Goal: Transaction & Acquisition: Book appointment/travel/reservation

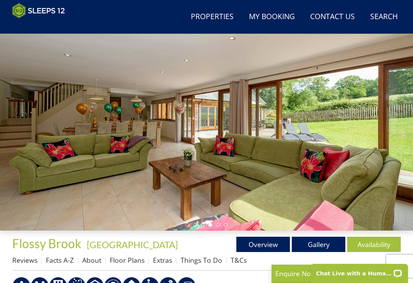
scroll to position [51, 0]
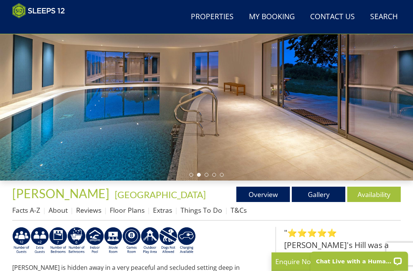
scroll to position [103, 0]
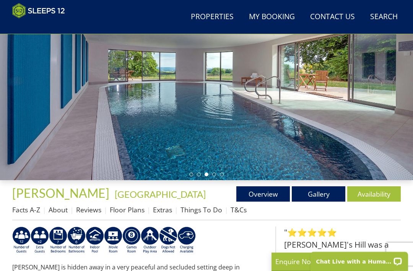
click at [375, 193] on link "Availability" at bounding box center [375, 193] width 54 height 15
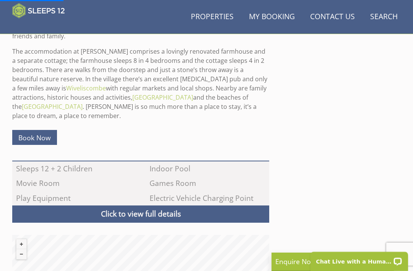
scroll to position [364, 0]
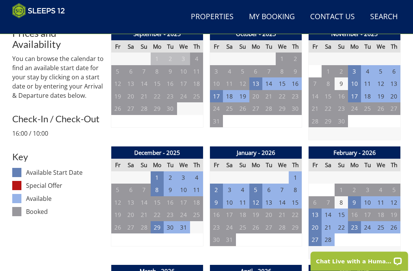
scroll to position [301, 0]
click at [355, 223] on td "23" at bounding box center [354, 227] width 13 height 13
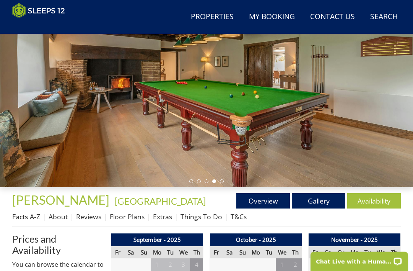
scroll to position [95, 0]
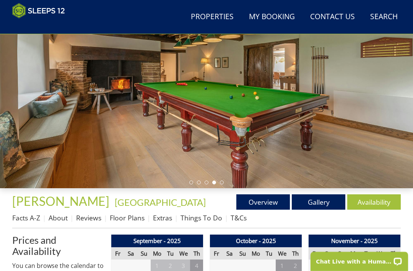
click at [315, 201] on link "Gallery" at bounding box center [319, 201] width 54 height 15
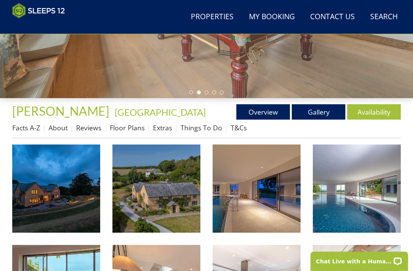
scroll to position [185, 0]
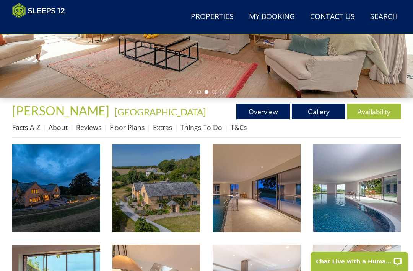
click at [171, 214] on img at bounding box center [157, 188] width 88 height 88
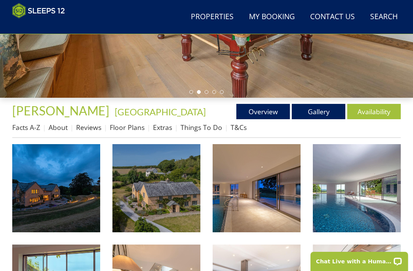
click at [129, 124] on link "Floor Plans" at bounding box center [127, 126] width 35 height 9
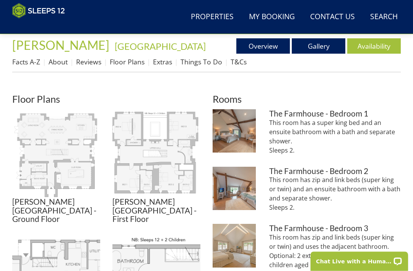
scroll to position [251, 0]
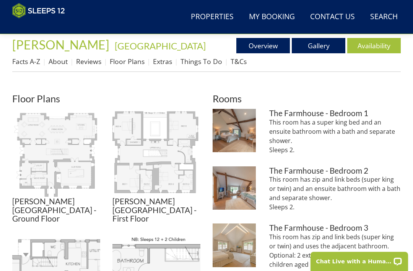
click at [73, 147] on img at bounding box center [56, 153] width 88 height 88
click at [172, 160] on img at bounding box center [157, 153] width 88 height 88
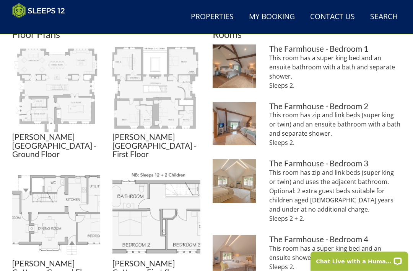
scroll to position [315, 0]
click at [183, 214] on img at bounding box center [157, 215] width 88 height 88
click at [188, 216] on img at bounding box center [157, 215] width 88 height 88
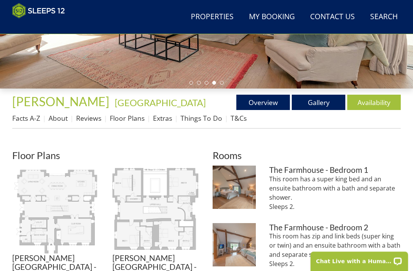
scroll to position [194, 0]
click at [62, 120] on link "About" at bounding box center [58, 117] width 19 height 9
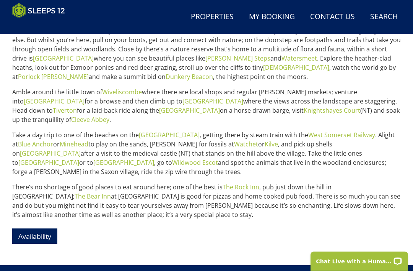
scroll to position [366, 0]
click at [54, 232] on link "Availability" at bounding box center [34, 235] width 45 height 15
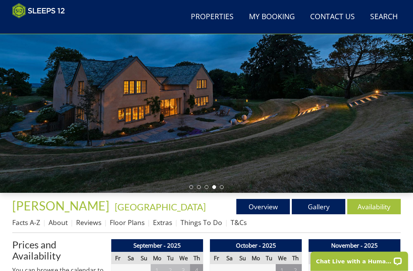
scroll to position [90, 0]
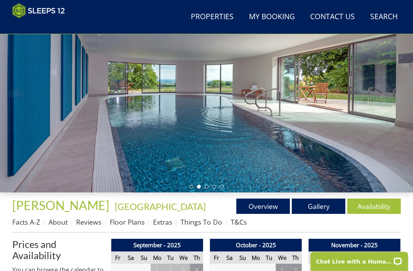
click at [276, 204] on link "Overview" at bounding box center [264, 205] width 54 height 15
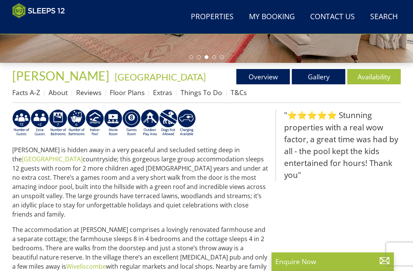
scroll to position [220, 0]
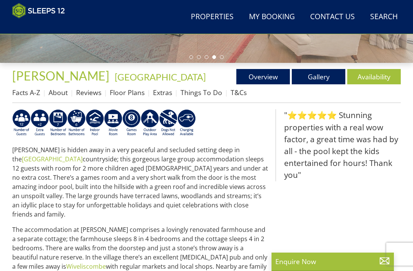
click at [59, 91] on link "About" at bounding box center [58, 92] width 19 height 9
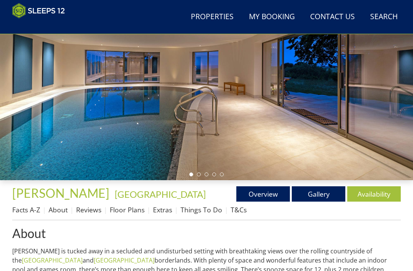
scroll to position [101, 0]
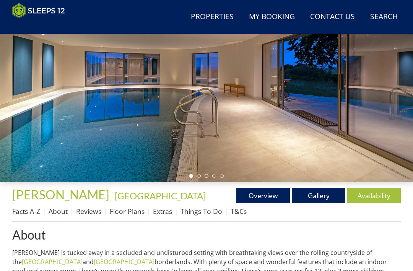
click at [26, 211] on link "Facts A-Z" at bounding box center [26, 210] width 28 height 9
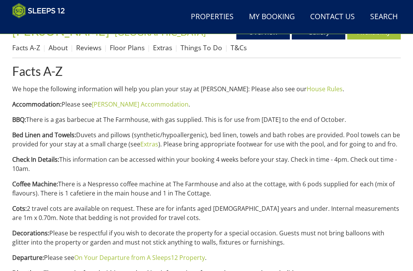
scroll to position [265, 0]
click at [212, 15] on link "Properties" at bounding box center [212, 16] width 49 height 17
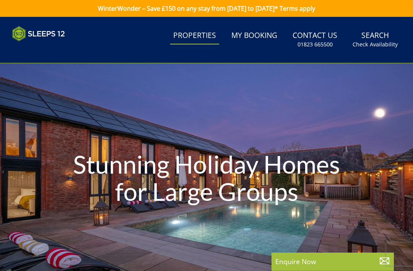
click at [202, 37] on link "Properties" at bounding box center [194, 35] width 49 height 17
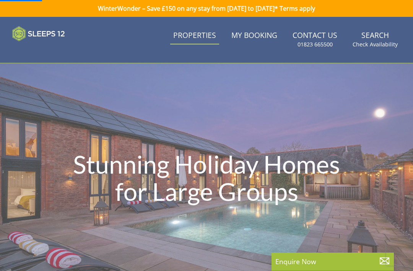
click at [374, 40] on link "Search Check Availability" at bounding box center [375, 39] width 51 height 25
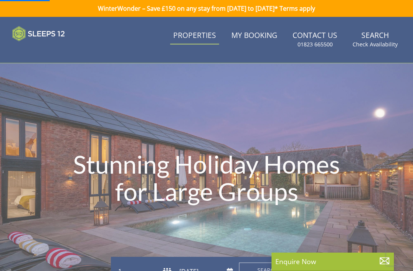
click at [376, 38] on link "Search Check Availability" at bounding box center [375, 39] width 51 height 25
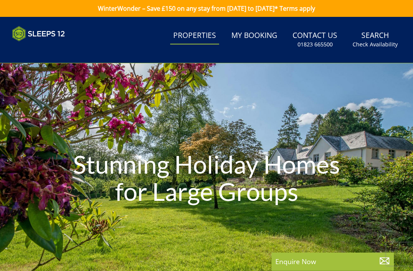
click at [379, 38] on link "Search Check Availability" at bounding box center [375, 39] width 51 height 25
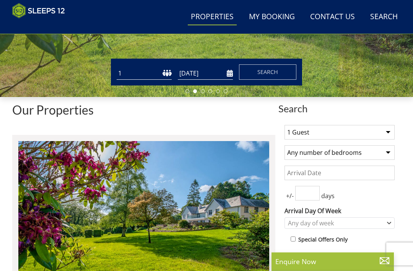
scroll to position [186, 0]
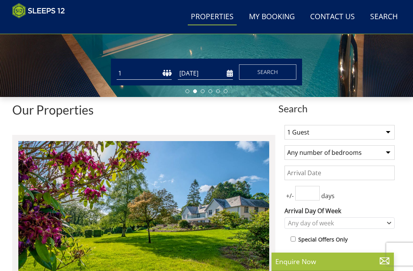
click at [167, 69] on select "1 2 3 4 5 6 7 8 9 10 11 12 13 14 15 16 17 18 19 20 21 22 23 24 25 26 27 28 29 3…" at bounding box center [144, 73] width 55 height 13
select select "10"
click at [229, 70] on input "[DATE]" at bounding box center [205, 73] width 55 height 13
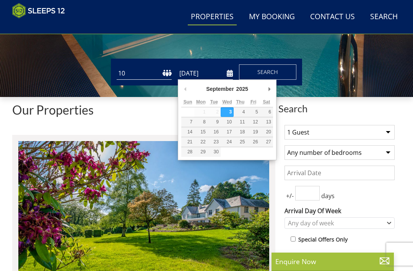
scroll to position [185, 0]
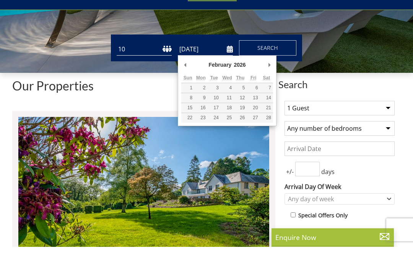
type input "[DATE]"
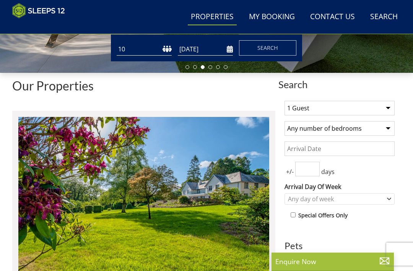
click at [274, 46] on span "Search" at bounding box center [268, 47] width 21 height 7
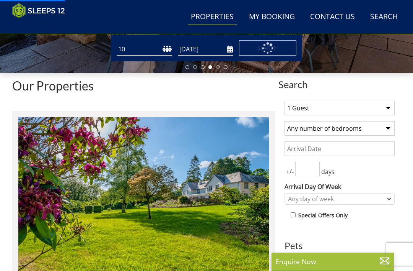
click at [390, 103] on select "1 Guest 2 Guests 3 Guests 4 Guests 5 Guests 6 Guests 7 Guests 8 Guests 9 Guests…" at bounding box center [340, 108] width 110 height 15
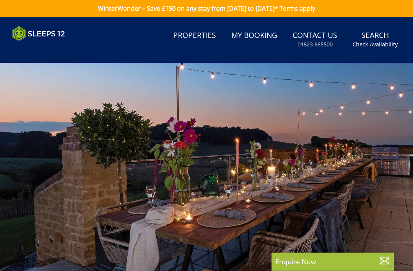
click at [385, 39] on link "Search Check Availability" at bounding box center [375, 39] width 51 height 25
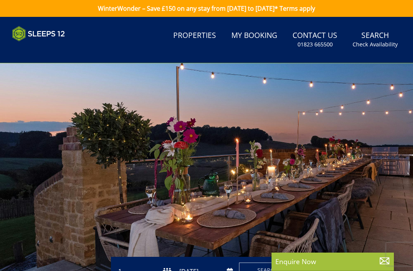
click at [374, 36] on link "Search Check Availability" at bounding box center [375, 39] width 51 height 25
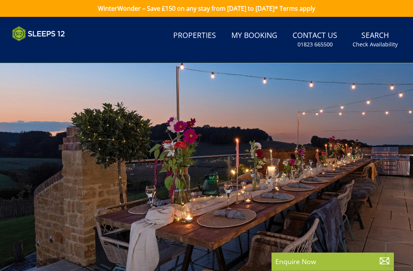
click at [385, 41] on small "Check Availability" at bounding box center [375, 45] width 45 height 8
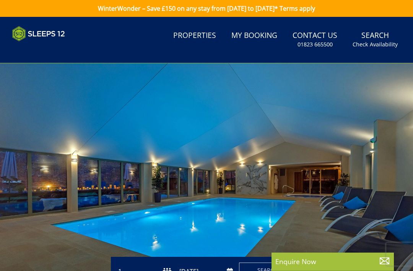
click at [383, 41] on small "Check Availability" at bounding box center [375, 45] width 45 height 8
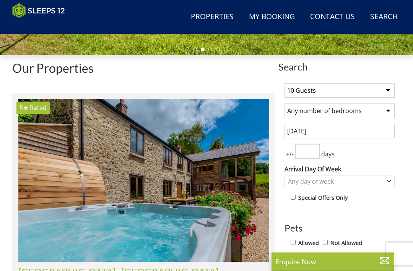
click at [393, 108] on select "Any number of bedrooms 4 Bedrooms 5 Bedrooms 6 Bedrooms 7 Bedrooms 8 Bedrooms 9…" at bounding box center [340, 111] width 110 height 15
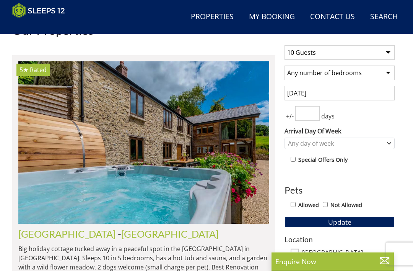
scroll to position [265, 0]
click at [389, 142] on icon "Combobox" at bounding box center [389, 143] width 3 height 2
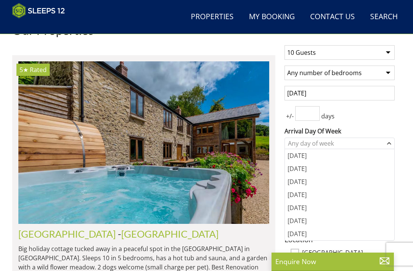
click at [307, 154] on div "[DATE]" at bounding box center [339, 155] width 109 height 13
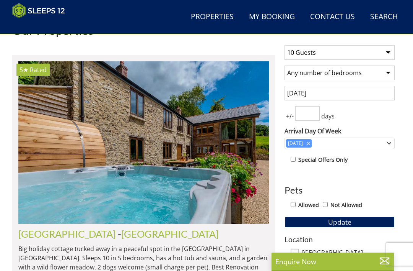
click at [295, 157] on input "checkbox" at bounding box center [293, 159] width 5 height 5
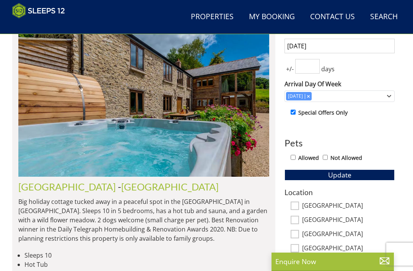
scroll to position [310, 0]
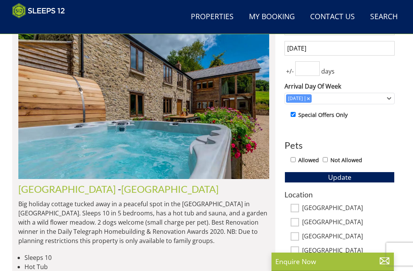
click at [361, 173] on button "Update" at bounding box center [340, 176] width 110 height 11
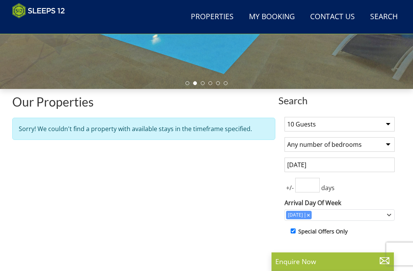
scroll to position [220, 0]
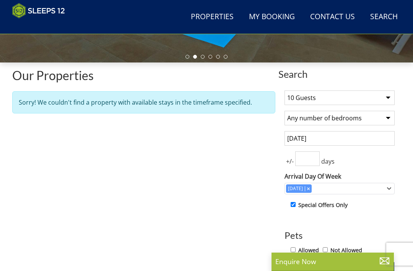
click at [294, 203] on input "checkbox" at bounding box center [293, 204] width 5 height 5
checkbox input "false"
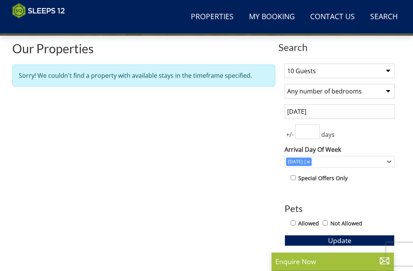
scroll to position [258, 0]
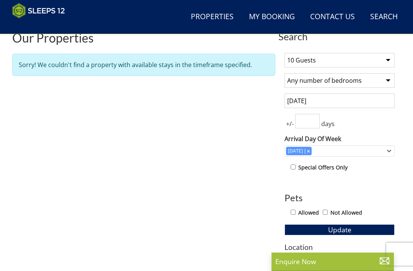
click at [366, 224] on button "Update" at bounding box center [340, 229] width 110 height 11
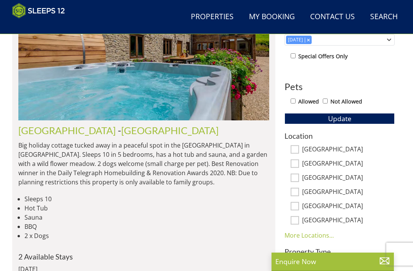
scroll to position [368, 0]
click at [67, 125] on link "[GEOGRAPHIC_DATA]" at bounding box center [67, 130] width 98 height 11
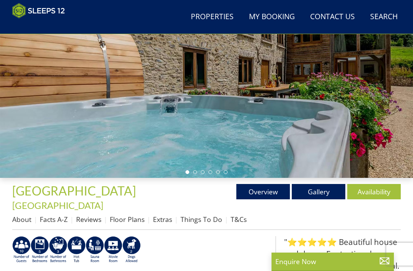
scroll to position [108, 0]
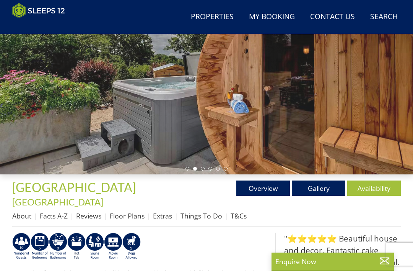
click at [137, 211] on link "Floor Plans" at bounding box center [127, 215] width 35 height 9
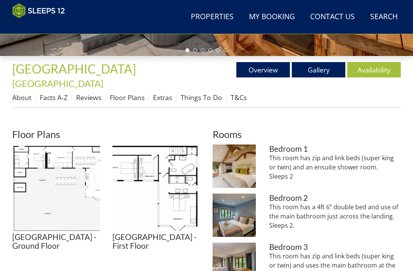
scroll to position [235, 0]
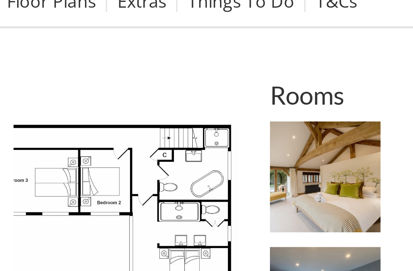
click at [113, 136] on img at bounding box center [157, 180] width 88 height 88
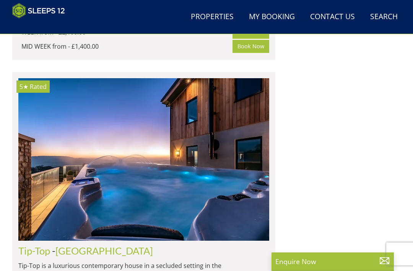
scroll to position [1383, 0]
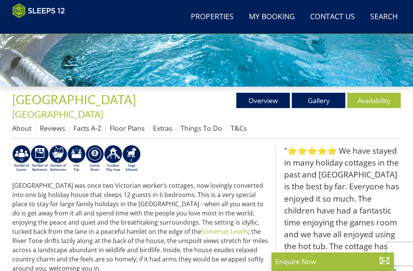
scroll to position [196, 0]
click at [318, 99] on link "Gallery" at bounding box center [319, 100] width 54 height 15
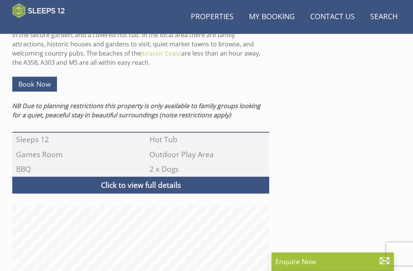
scroll to position [460, 0]
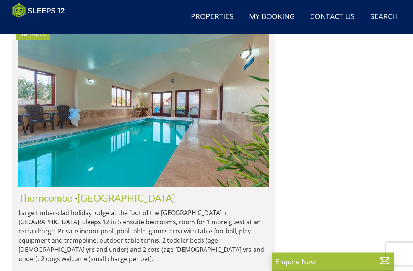
scroll to position [2013, 0]
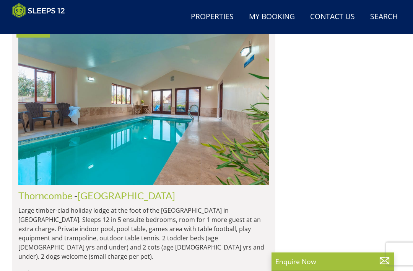
click at [48, 190] on link "Thorncombe" at bounding box center [45, 195] width 54 height 11
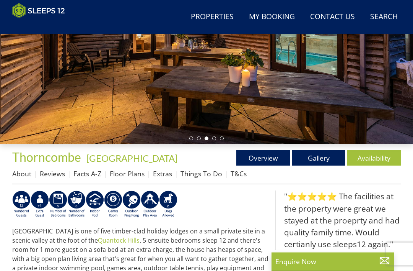
scroll to position [139, 0]
click at [127, 173] on link "Floor Plans" at bounding box center [127, 173] width 35 height 9
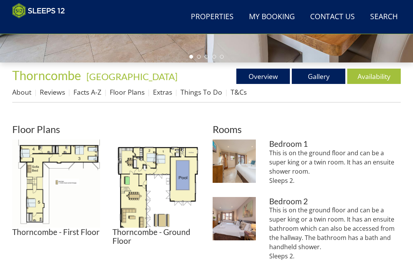
scroll to position [221, 0]
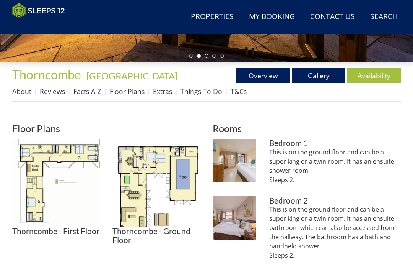
click at [168, 178] on img at bounding box center [157, 183] width 88 height 88
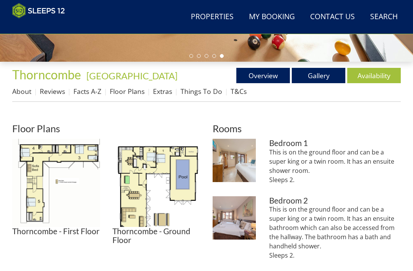
click at [64, 182] on img at bounding box center [56, 183] width 88 height 88
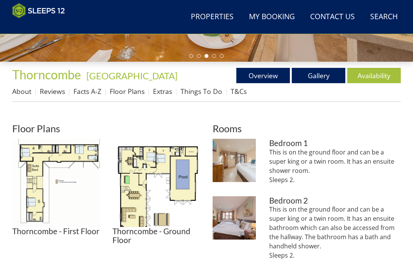
click at [240, 166] on img at bounding box center [234, 160] width 43 height 43
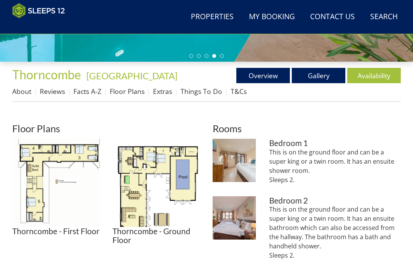
click at [305, 234] on p "This is on the ground floor and can be a super king or a twin room. It has an e…" at bounding box center [335, 231] width 132 height 55
click at [247, 225] on img at bounding box center [234, 217] width 43 height 43
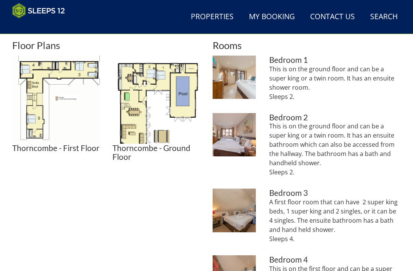
scroll to position [304, 0]
click at [322, 214] on p "A first floor room that can have 2 super king beds, 1 super king and 2 singles,…" at bounding box center [335, 220] width 132 height 46
click at [316, 209] on p "A first floor room that can have 2 super king beds, 1 super king and 2 singles,…" at bounding box center [335, 220] width 132 height 46
click at [294, 188] on h3 "Bedroom 3" at bounding box center [335, 192] width 132 height 9
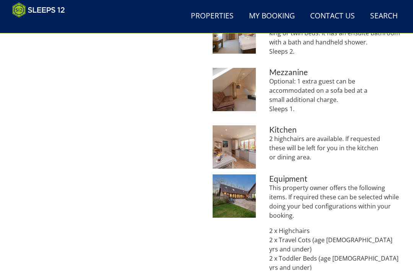
scroll to position [606, 0]
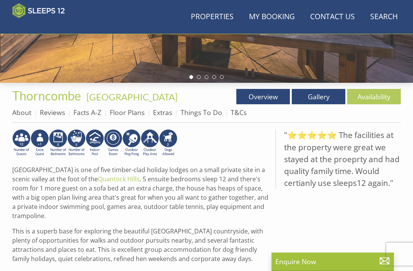
scroll to position [198, 0]
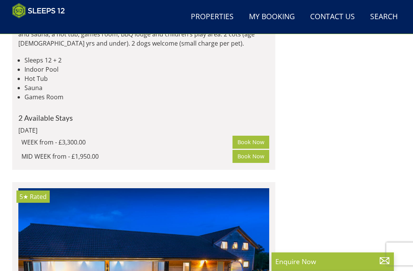
scroll to position [2586, 0]
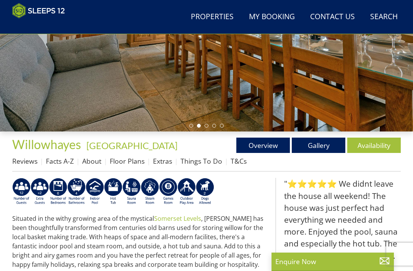
scroll to position [150, 0]
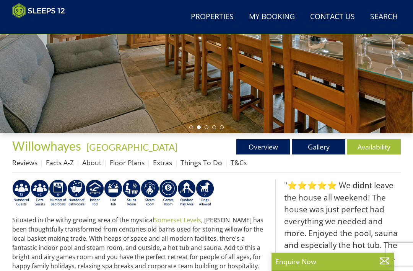
click at [317, 143] on link "Gallery" at bounding box center [319, 146] width 54 height 15
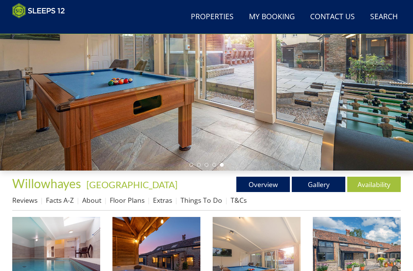
scroll to position [113, 0]
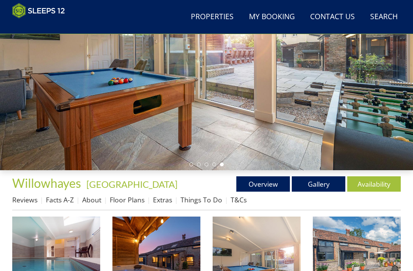
click at [127, 196] on link "Floor Plans" at bounding box center [127, 199] width 35 height 9
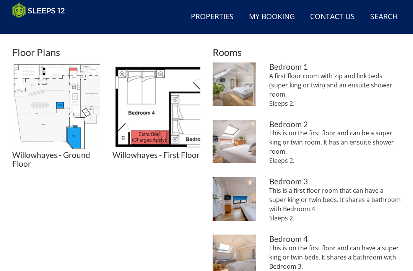
scroll to position [308, 0]
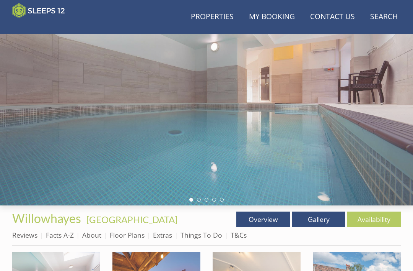
scroll to position [73, 0]
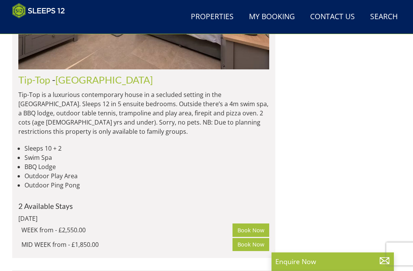
scroll to position [2053, 0]
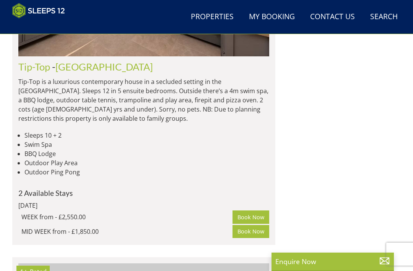
click at [38, 72] on link "Tip-Top" at bounding box center [34, 66] width 32 height 11
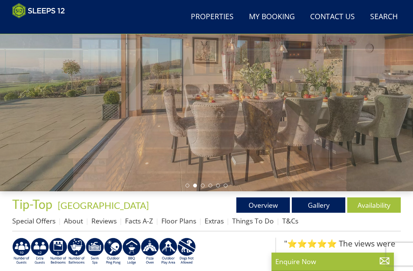
scroll to position [95, 0]
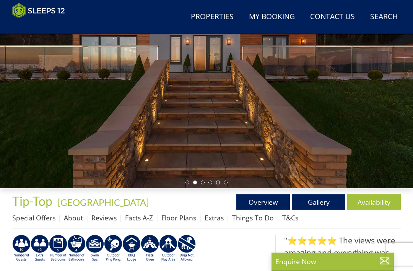
click at [326, 204] on link "Gallery" at bounding box center [319, 201] width 54 height 15
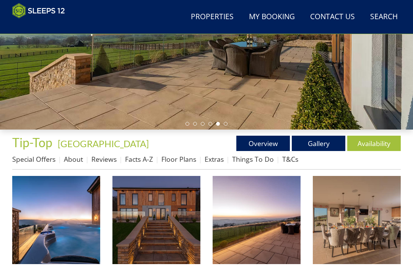
scroll to position [153, 0]
click at [141, 154] on link "Facts A-Z" at bounding box center [139, 158] width 28 height 9
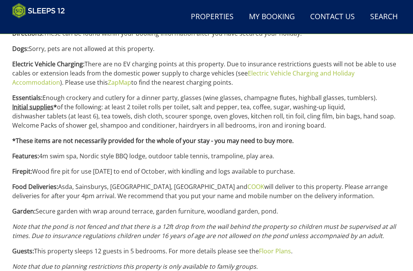
scroll to position [584, 0]
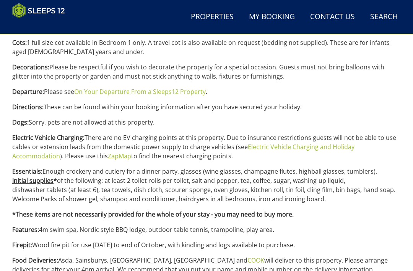
scroll to position [506, 0]
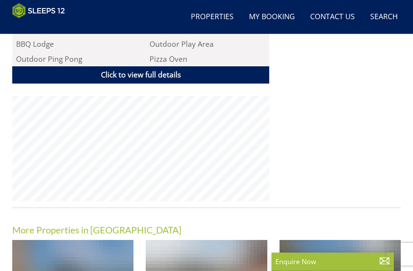
scroll to position [95, 0]
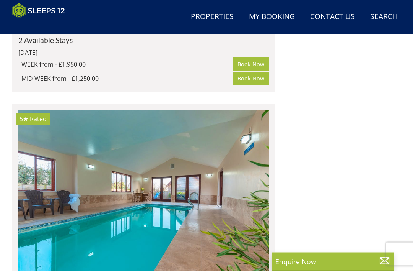
scroll to position [2575, 0]
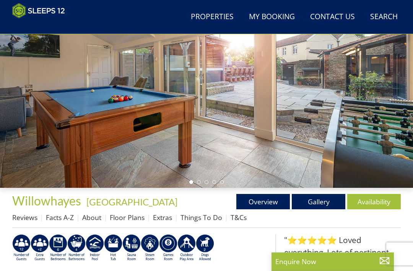
scroll to position [95, 0]
click at [313, 196] on link "Gallery" at bounding box center [319, 201] width 54 height 15
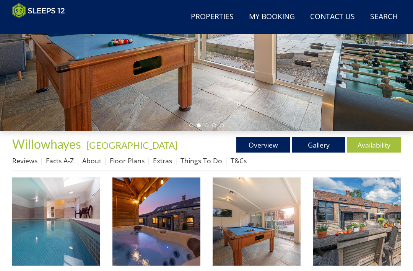
scroll to position [137, 0]
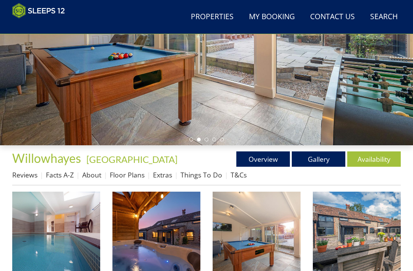
click at [136, 170] on link "Floor Plans" at bounding box center [127, 174] width 35 height 9
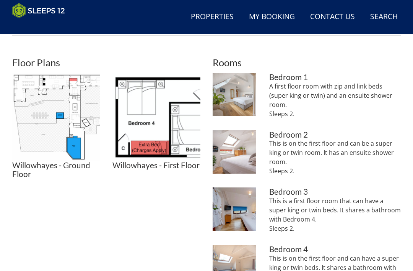
scroll to position [291, 0]
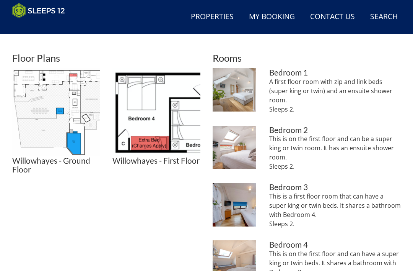
click at [69, 106] on img at bounding box center [56, 112] width 88 height 88
click at [166, 130] on img at bounding box center [157, 112] width 88 height 88
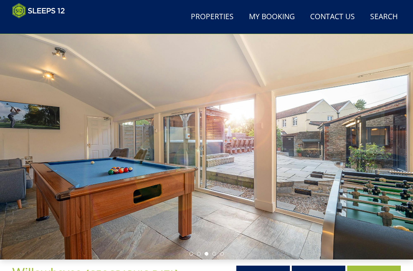
scroll to position [0, 0]
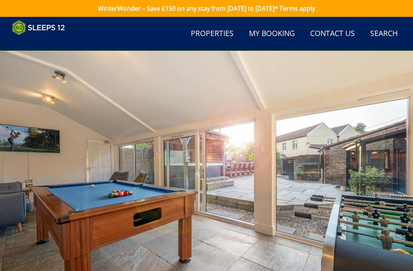
scroll to position [137, 0]
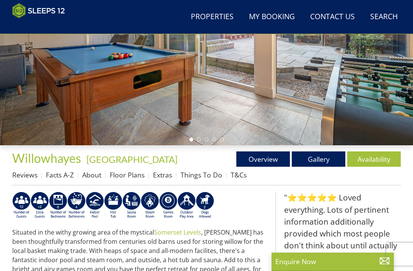
scroll to position [95, 0]
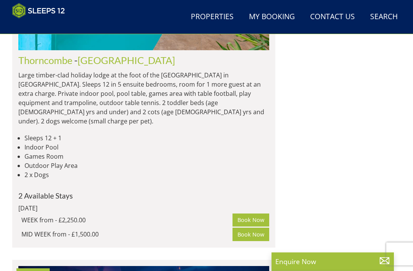
scroll to position [2797, 0]
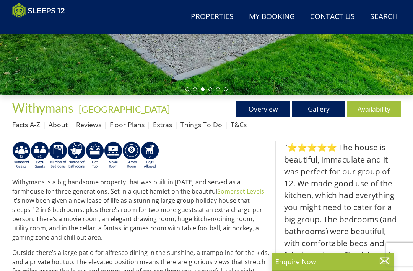
scroll to position [184, 0]
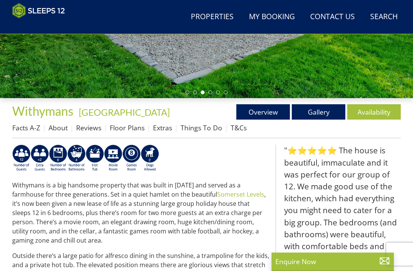
click at [317, 106] on link "Gallery" at bounding box center [319, 111] width 54 height 15
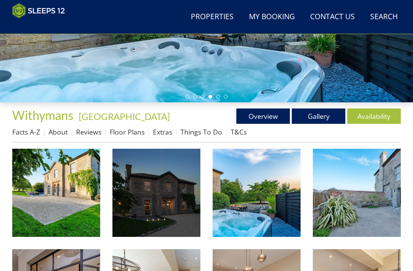
scroll to position [182, 0]
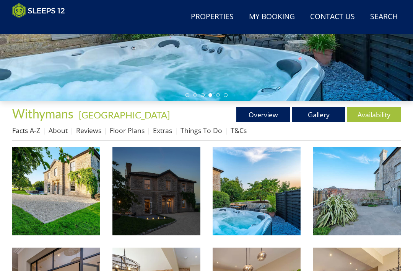
click at [132, 127] on link "Floor Plans" at bounding box center [127, 130] width 35 height 9
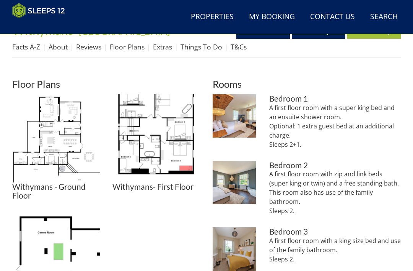
scroll to position [268, 0]
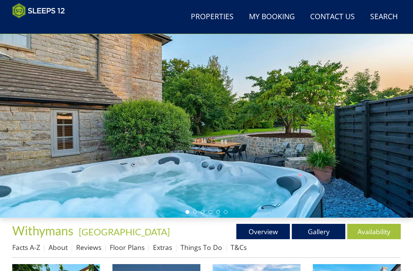
scroll to position [64, 0]
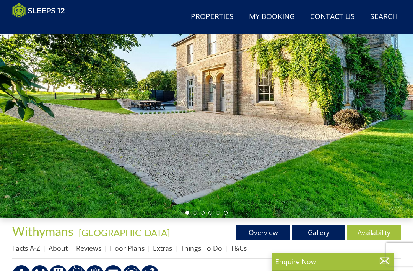
scroll to position [184, 0]
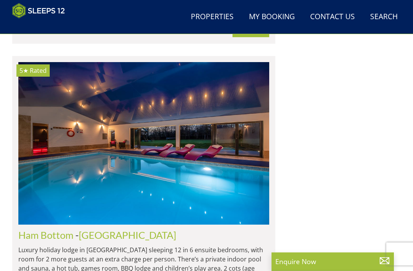
scroll to position [3001, 0]
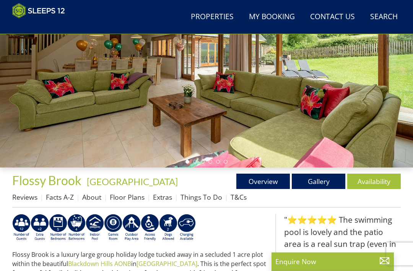
scroll to position [129, 0]
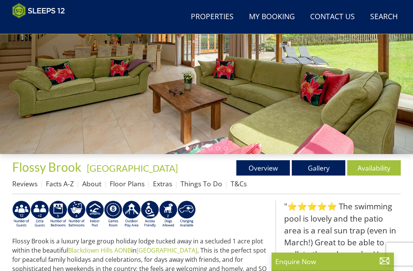
click at [127, 182] on link "Floor Plans" at bounding box center [127, 183] width 35 height 9
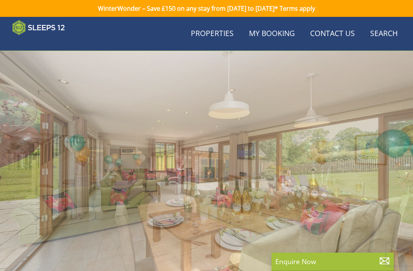
scroll to position [129, 0]
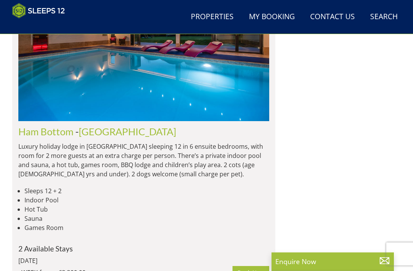
scroll to position [3104, 0]
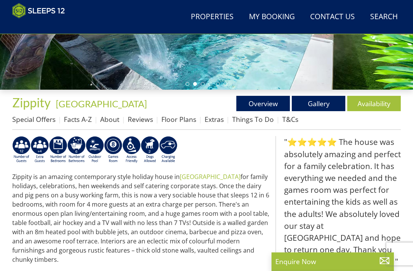
scroll to position [193, 0]
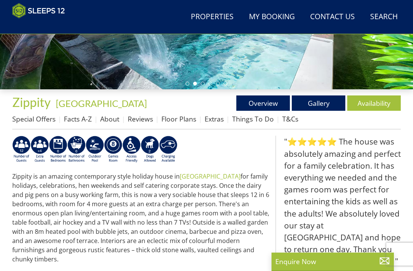
click at [316, 100] on link "Gallery" at bounding box center [319, 102] width 54 height 15
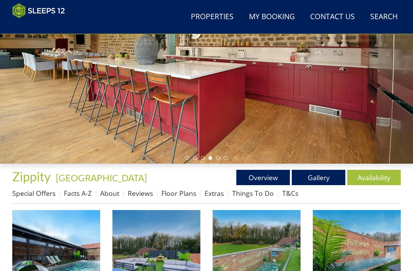
scroll to position [118, 0]
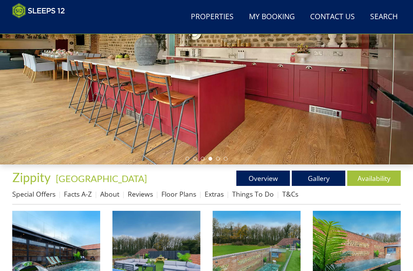
click at [180, 189] on link "Floor Plans" at bounding box center [179, 193] width 35 height 9
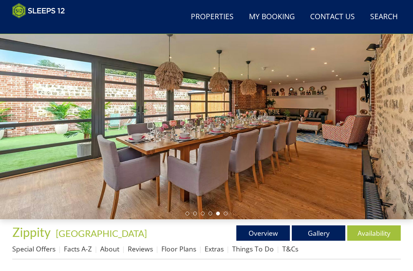
scroll to position [64, 0]
click at [377, 229] on link "Availability" at bounding box center [375, 232] width 54 height 15
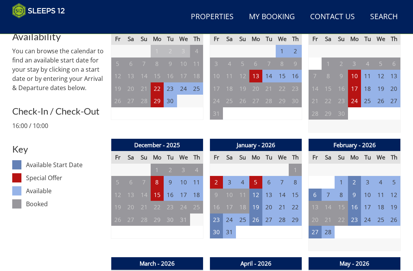
scroll to position [309, 0]
click at [357, 217] on td "23" at bounding box center [354, 219] width 13 height 13
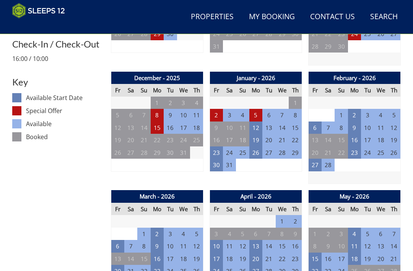
scroll to position [376, 0]
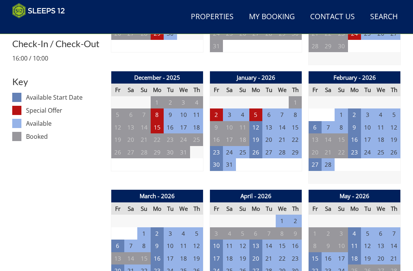
click at [159, 239] on td "9" at bounding box center [157, 245] width 13 height 13
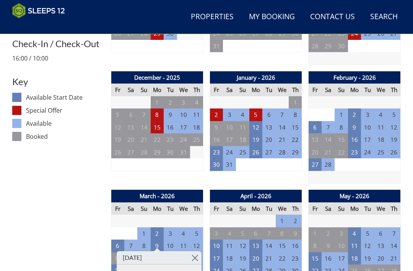
click at [160, 227] on td "2" at bounding box center [157, 233] width 13 height 13
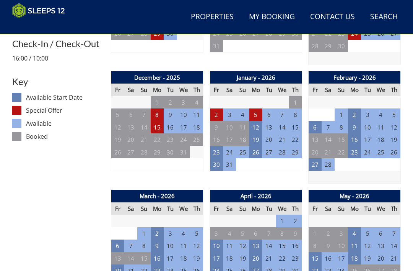
click at [157, 108] on td "8" at bounding box center [157, 114] width 13 height 13
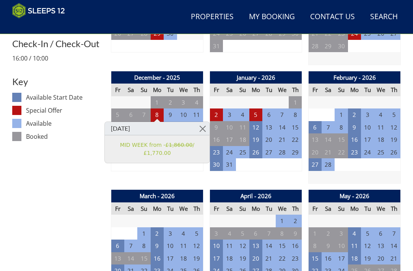
click at [215, 113] on td "2" at bounding box center [216, 114] width 13 height 13
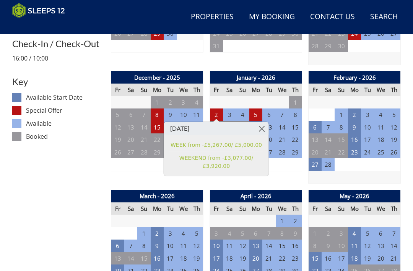
click at [157, 121] on td "15" at bounding box center [157, 127] width 13 height 13
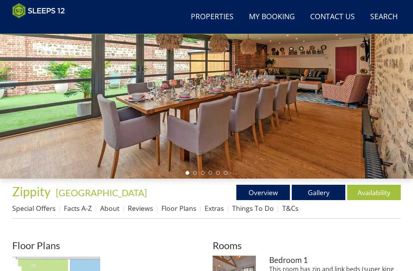
scroll to position [107, 0]
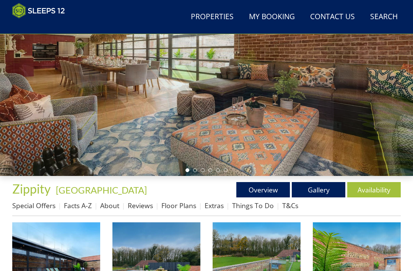
scroll to position [118, 0]
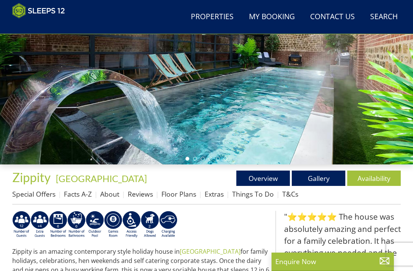
scroll to position [193, 0]
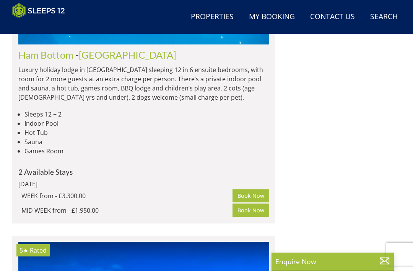
scroll to position [3186, 0]
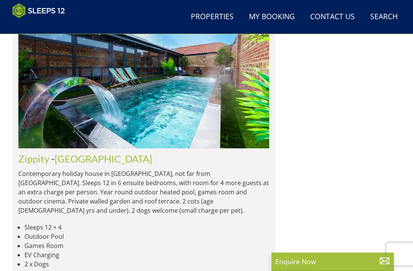
scroll to position [5031, 0]
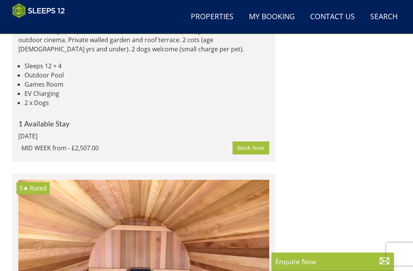
scroll to position [5173, 0]
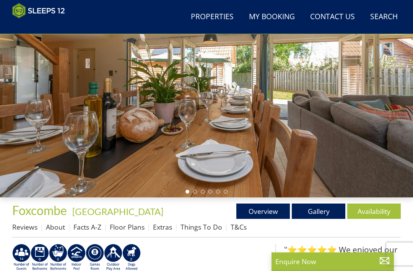
scroll to position [85, 0]
click at [320, 209] on link "Gallery" at bounding box center [319, 210] width 54 height 15
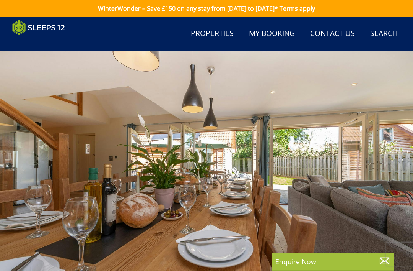
scroll to position [85, 0]
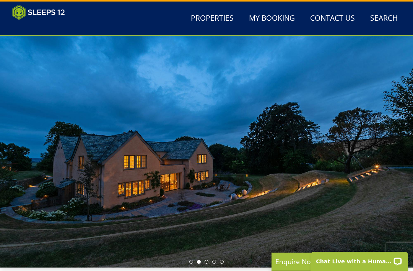
scroll to position [15, 0]
click at [382, 21] on link "Search Check Availability" at bounding box center [384, 18] width 34 height 17
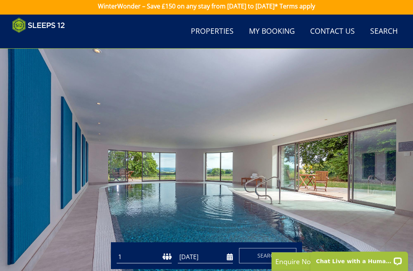
scroll to position [0, 0]
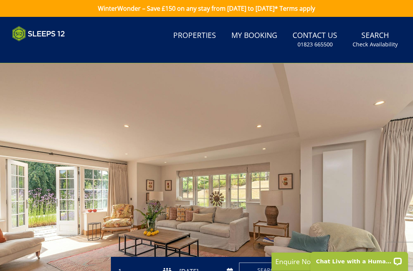
click at [199, 34] on link "Properties" at bounding box center [194, 35] width 49 height 17
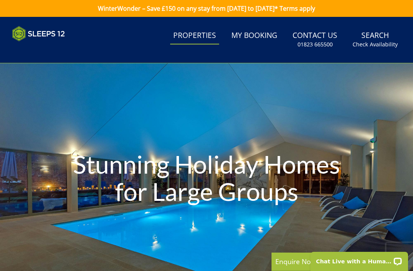
click at [379, 35] on link "Search Check Availability" at bounding box center [375, 39] width 51 height 25
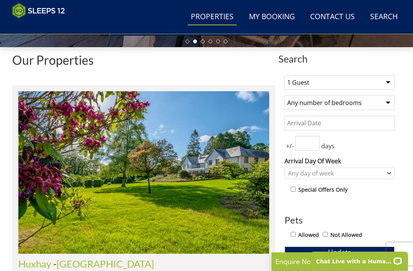
scroll to position [236, 0]
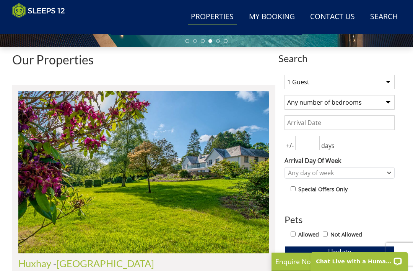
click at [385, 80] on select "1 Guest 2 Guests 3 Guests 4 Guests 5 Guests 6 Guests 7 Guests 8 Guests 9 Guests…" at bounding box center [340, 82] width 110 height 15
select select "10"
click at [387, 100] on select "Any number of bedrooms 4 Bedrooms 5 Bedrooms 6 Bedrooms 7 Bedrooms 8 Bedrooms 9…" at bounding box center [340, 102] width 110 height 15
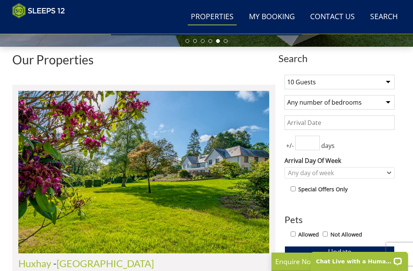
select select "5"
click at [354, 119] on input "Date" at bounding box center [340, 122] width 110 height 15
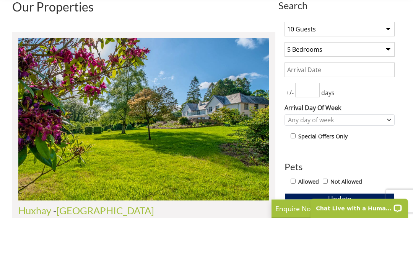
scroll to position [289, 0]
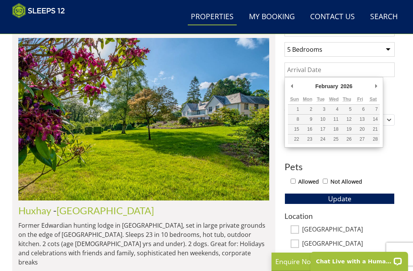
type input "[DATE]"
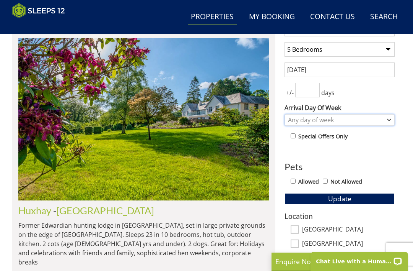
click at [387, 118] on icon "Combobox" at bounding box center [389, 120] width 4 height 5
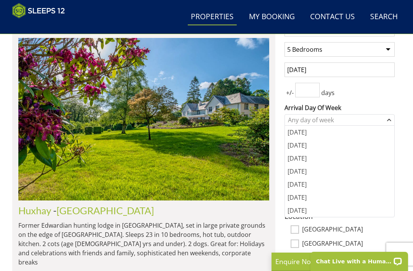
click at [311, 131] on div "[DATE]" at bounding box center [339, 132] width 109 height 13
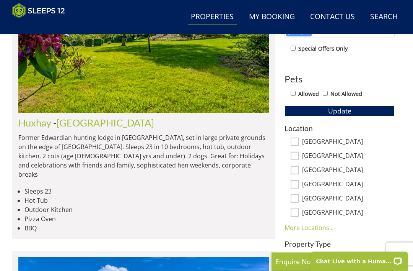
scroll to position [376, 0]
click at [320, 224] on link "More Locations..." at bounding box center [309, 227] width 49 height 8
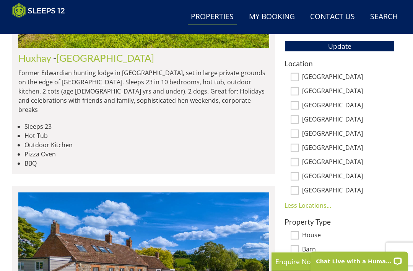
scroll to position [441, 0]
click at [297, 76] on input "[GEOGRAPHIC_DATA]" at bounding box center [295, 77] width 8 height 8
checkbox input "true"
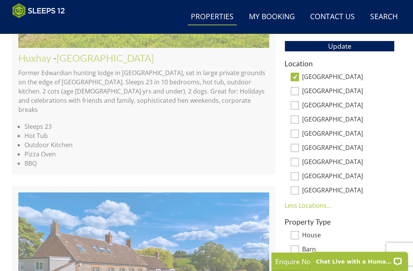
click at [294, 120] on input "[GEOGRAPHIC_DATA]" at bounding box center [295, 119] width 8 height 8
checkbox input "true"
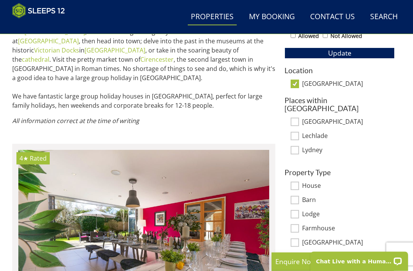
scroll to position [434, 0]
click at [296, 80] on input "[GEOGRAPHIC_DATA]" at bounding box center [295, 84] width 8 height 8
checkbox input "false"
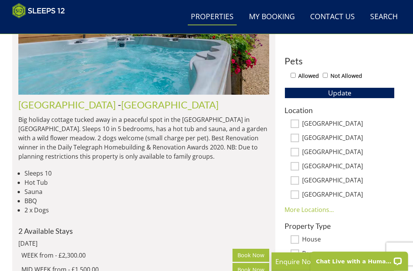
scroll to position [395, 0]
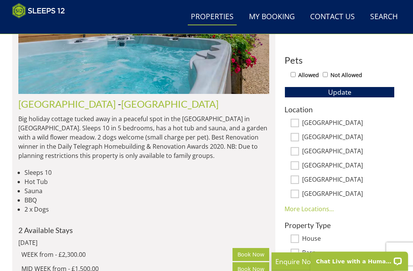
click at [317, 205] on link "More Locations..." at bounding box center [309, 209] width 49 height 8
click at [296, 163] on input "[GEOGRAPHIC_DATA]" at bounding box center [295, 165] width 8 height 8
checkbox input "true"
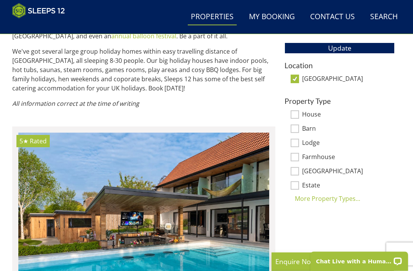
scroll to position [439, 0]
click at [299, 75] on input "[GEOGRAPHIC_DATA]" at bounding box center [295, 79] width 8 height 8
checkbox input "false"
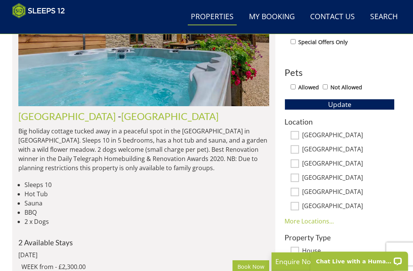
scroll to position [383, 0]
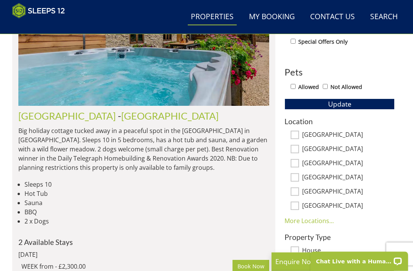
click at [296, 202] on input "[GEOGRAPHIC_DATA]" at bounding box center [295, 206] width 8 height 8
checkbox input "true"
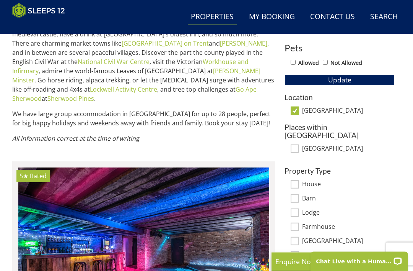
scroll to position [407, 0]
click at [296, 108] on input "[GEOGRAPHIC_DATA]" at bounding box center [295, 110] width 8 height 8
checkbox input "false"
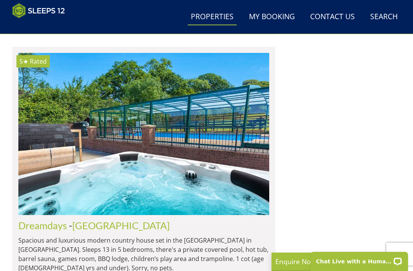
scroll to position [5299, 0]
click at [39, 220] on link "Dreamdays" at bounding box center [42, 225] width 49 height 11
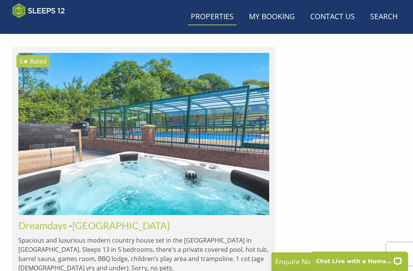
scroll to position [5299, 0]
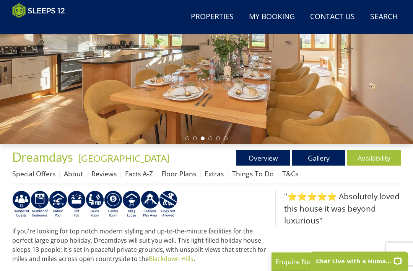
scroll to position [139, 0]
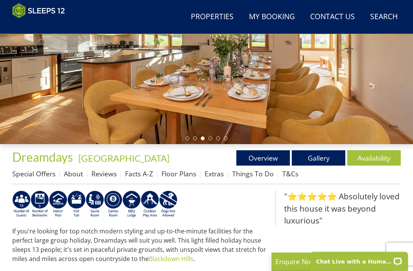
click at [317, 155] on link "Gallery" at bounding box center [319, 157] width 54 height 15
